Goal: Transaction & Acquisition: Purchase product/service

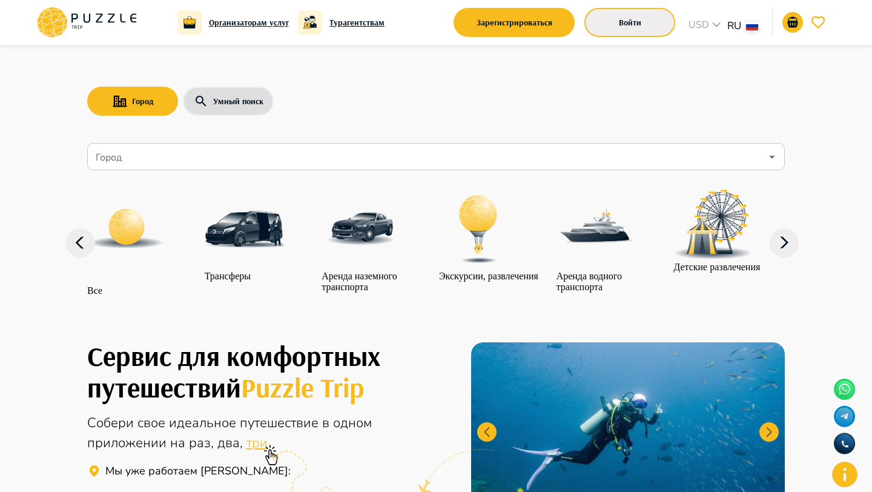
click at [635, 21] on button "Войти" at bounding box center [629, 22] width 91 height 29
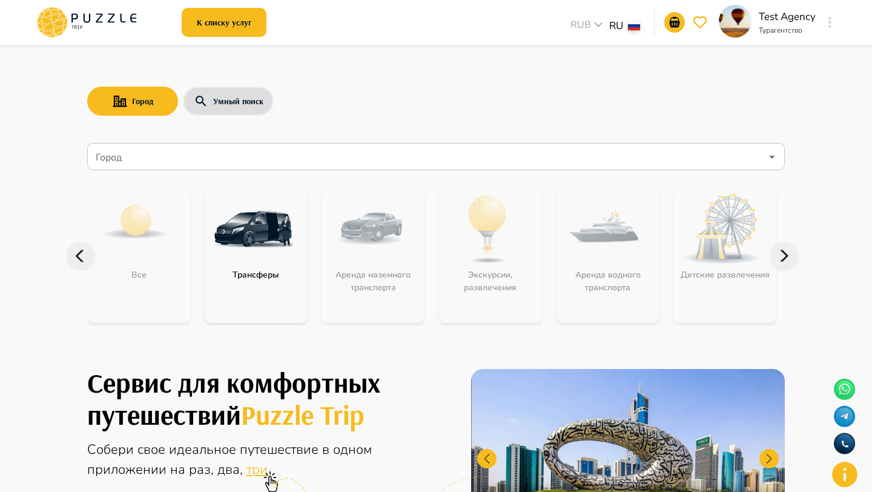
click at [826, 23] on button "button" at bounding box center [829, 22] width 9 height 17
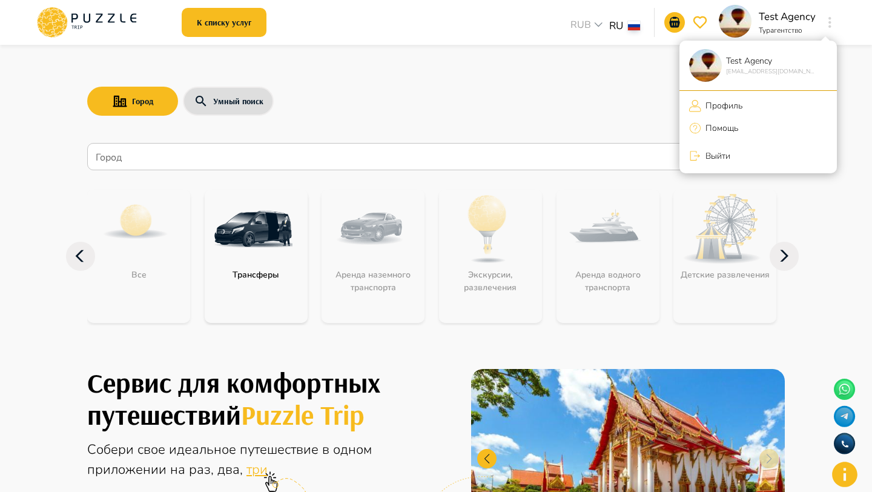
click at [734, 101] on p "Профиль" at bounding box center [721, 105] width 41 height 13
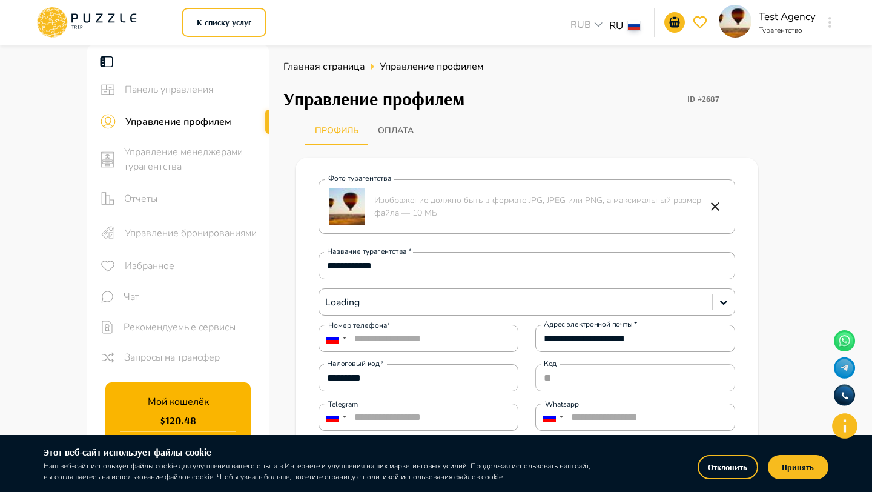
type input "****"
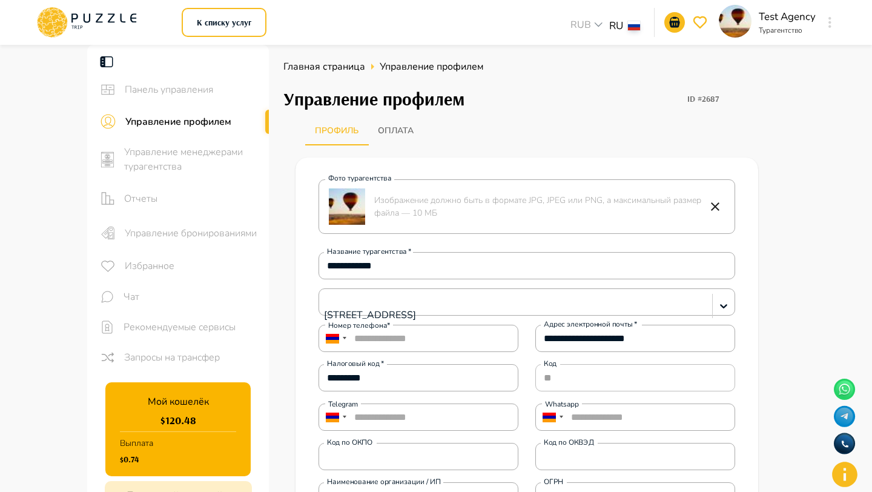
click at [119, 16] on icon at bounding box center [86, 22] width 103 height 31
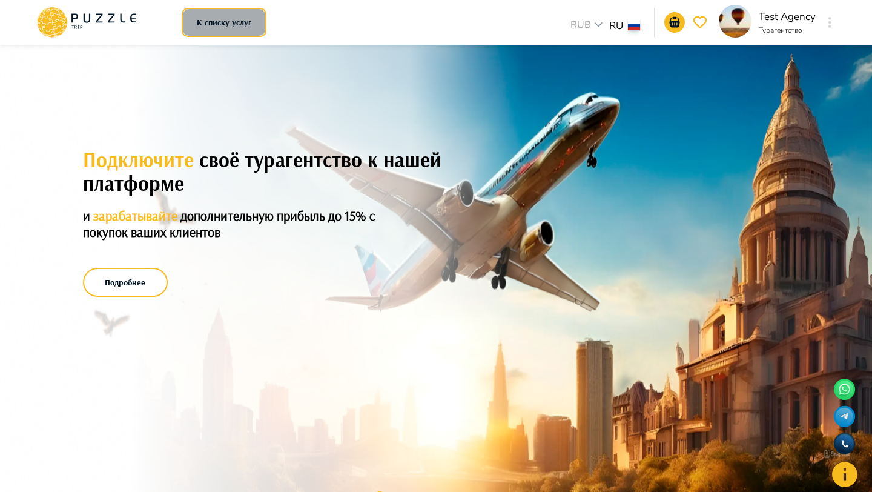
click at [234, 30] on button "К списку услуг" at bounding box center [224, 22] width 85 height 29
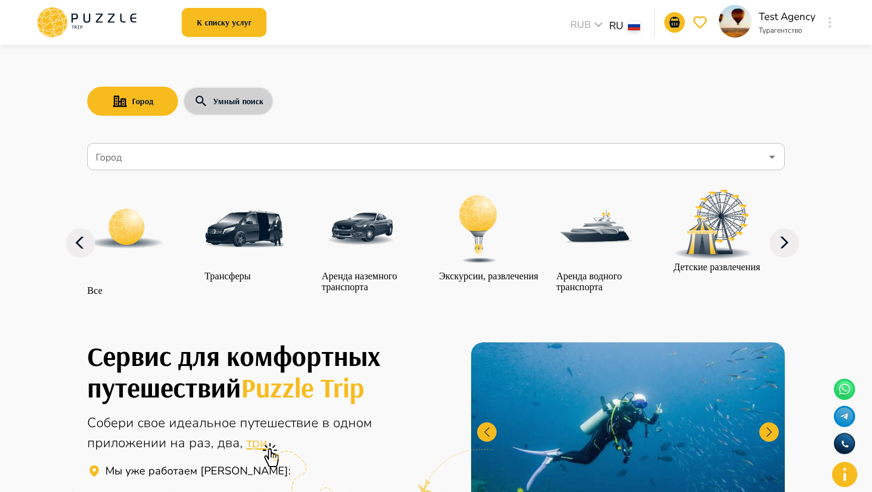
click at [209, 104] on button "Умный поиск" at bounding box center [228, 101] width 91 height 29
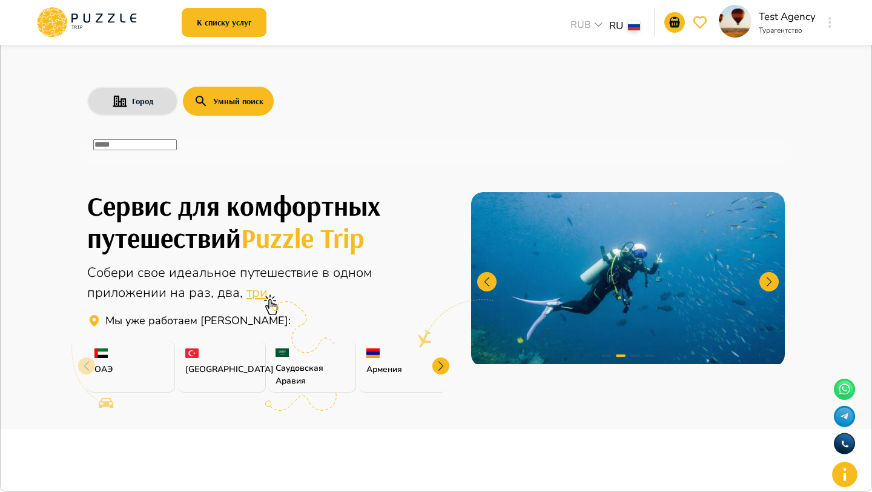
click at [177, 150] on input "text" at bounding box center [135, 144] width 84 height 11
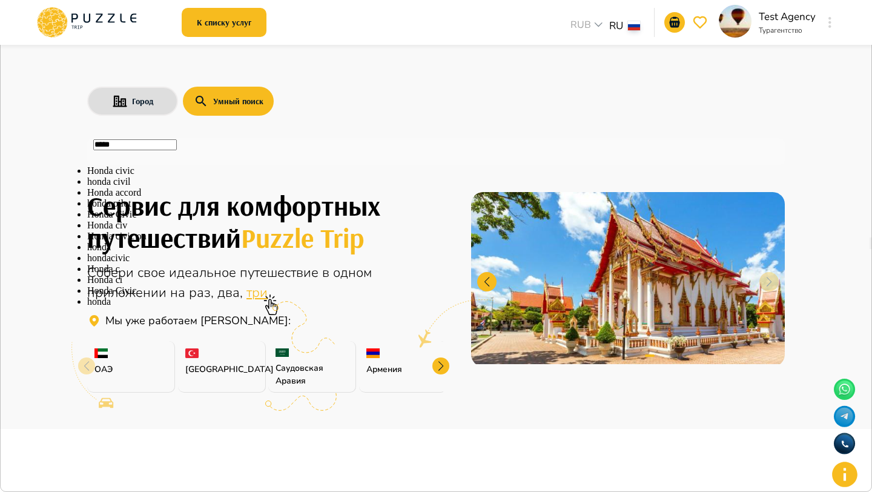
click at [134, 220] on li "Honda Civic" at bounding box center [436, 214] width 698 height 11
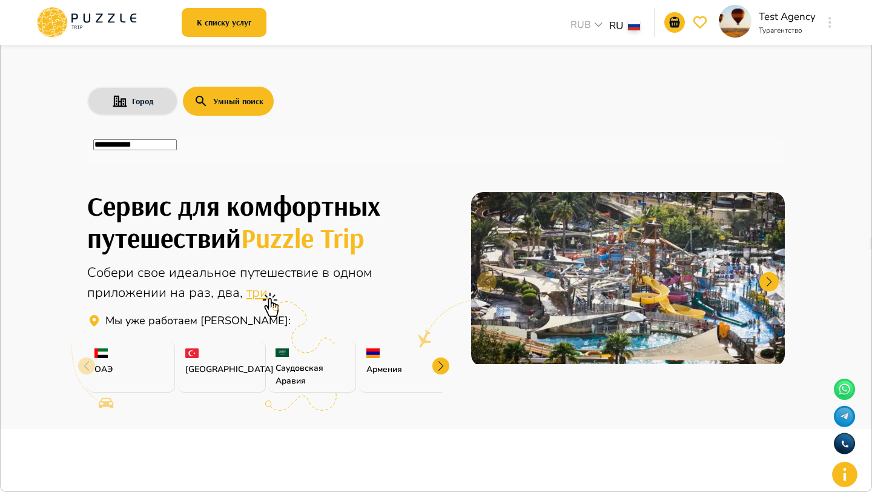
type input "**********"
click at [866, 12] on icon "button" at bounding box center [866, 12] width 0 height 0
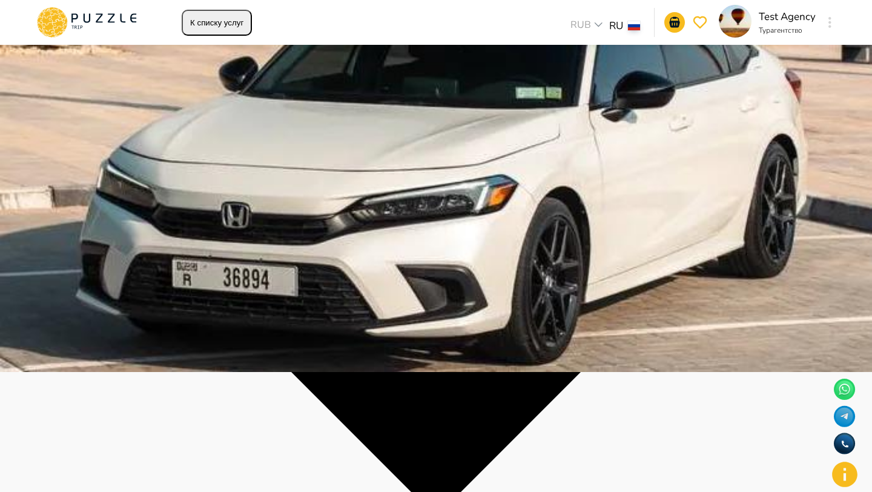
scroll to position [121, 0]
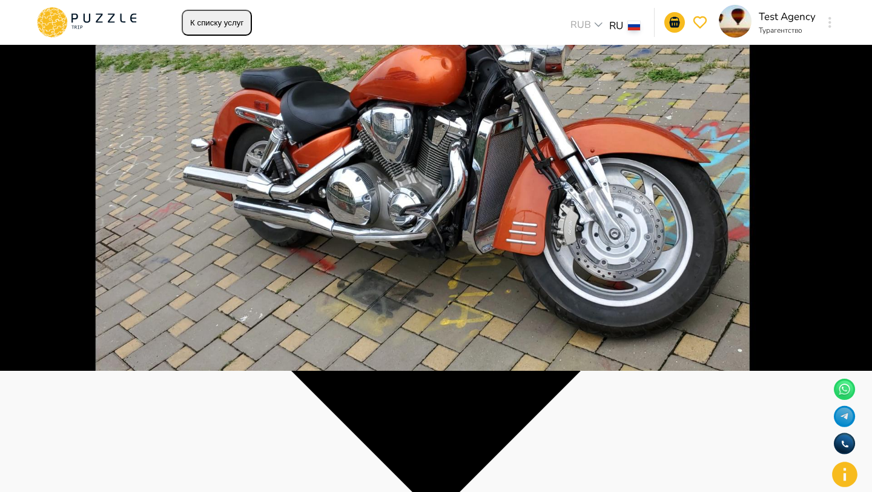
click at [371, 145] on img at bounding box center [436, 125] width 872 height 492
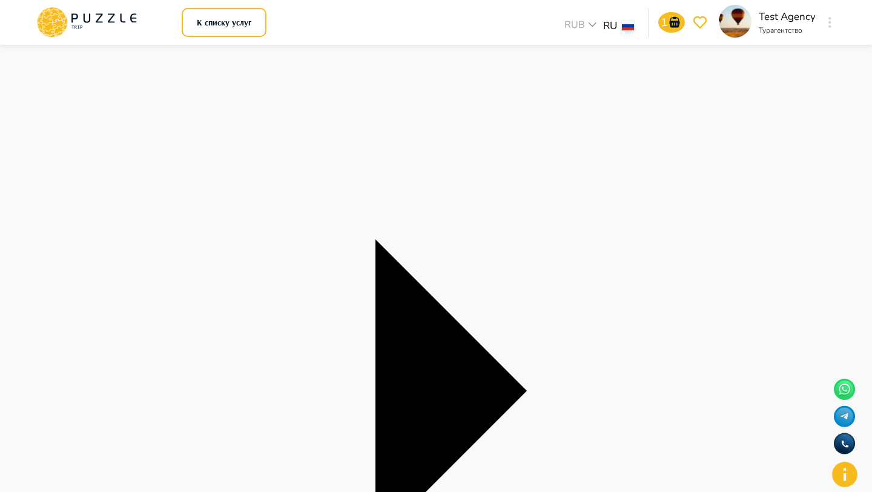
scroll to position [46, 0]
